Goal: Information Seeking & Learning: Compare options

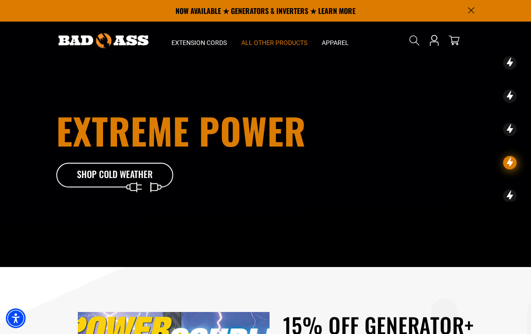
click at [285, 39] on span "All Other Products" at bounding box center [274, 43] width 66 height 8
click at [280, 39] on span "All Other Products" at bounding box center [274, 43] width 66 height 8
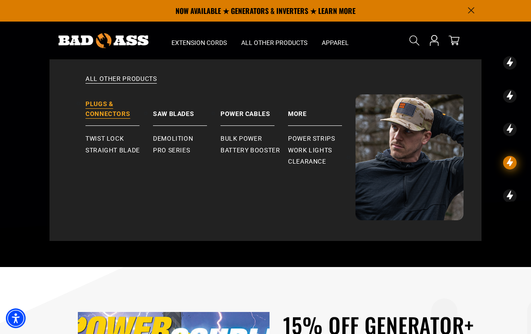
click at [110, 112] on link "Plugs & Connectors" at bounding box center [120, 111] width 68 height 32
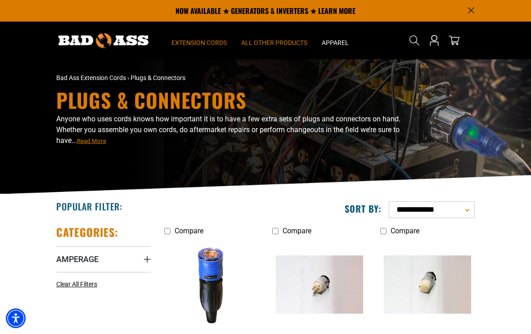
click at [205, 45] on span "Extension Cords" at bounding box center [198, 43] width 55 height 8
click at [201, 44] on span "Extension Cords" at bounding box center [198, 43] width 55 height 8
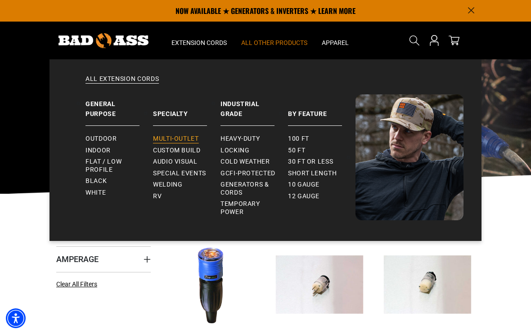
click at [187, 140] on span "Multi-Outlet" at bounding box center [176, 139] width 46 height 8
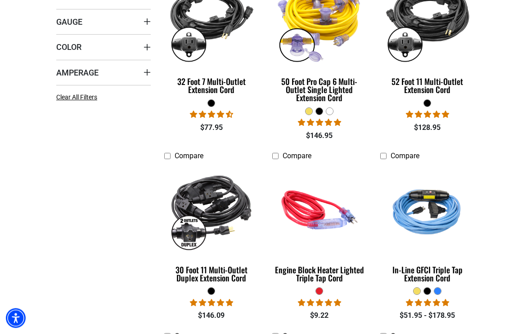
scroll to position [263, 0]
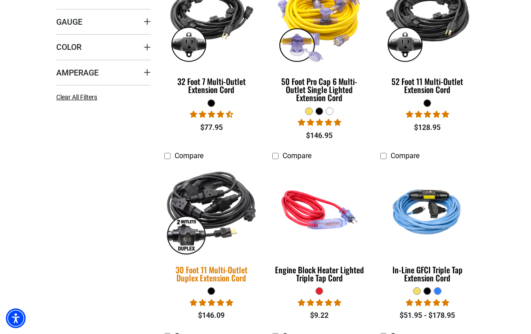
click at [225, 275] on div "30 Foot 11 Multi-Outlet Duplex Extension Cord" at bounding box center [211, 274] width 95 height 16
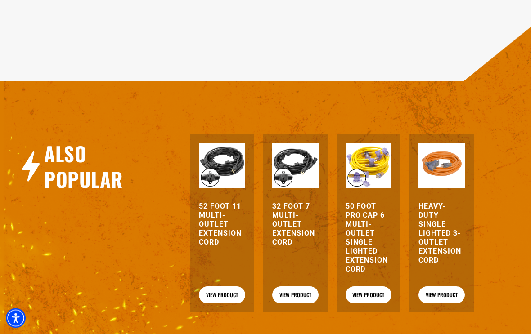
scroll to position [862, 0]
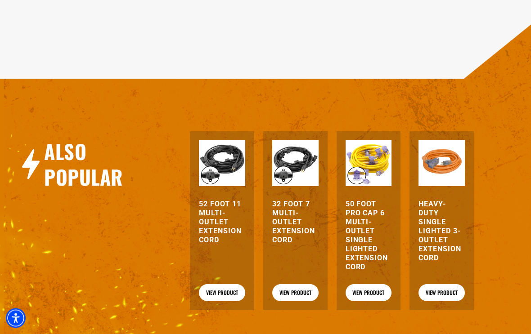
click at [297, 233] on h3 "32 Foot 7 Multi-Outlet Extension Cord" at bounding box center [295, 222] width 46 height 45
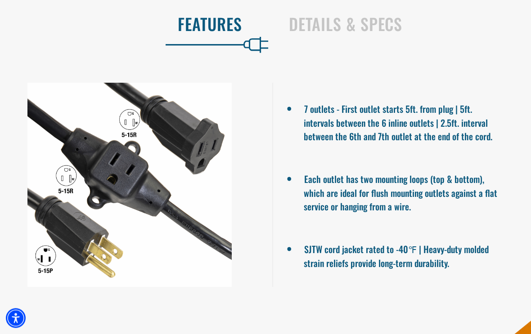
scroll to position [563, 0]
